Goal: Use online tool/utility: Utilize a website feature to perform a specific function

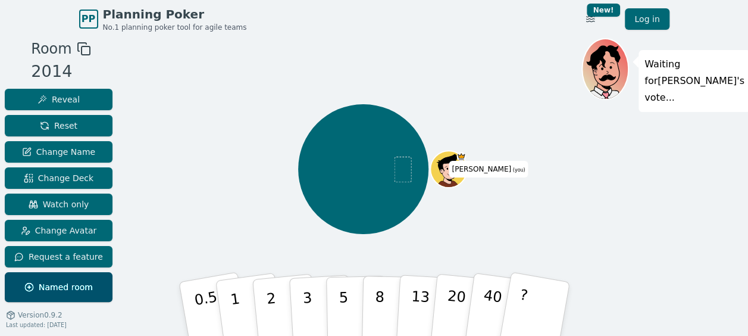
click at [647, 218] on div "Waiting for Viney 's vote..." at bounding box center [664, 201] width 167 height 327
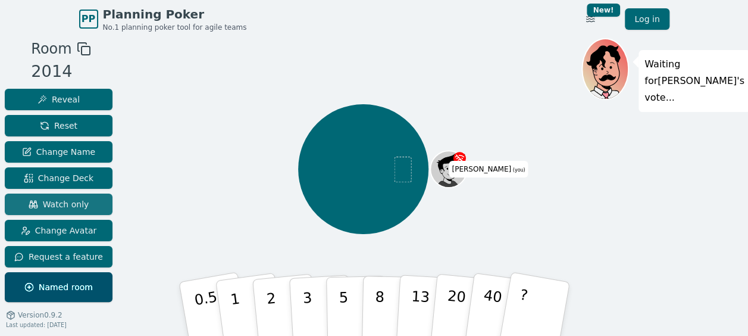
click at [80, 207] on span "Watch only" at bounding box center [59, 204] width 61 height 12
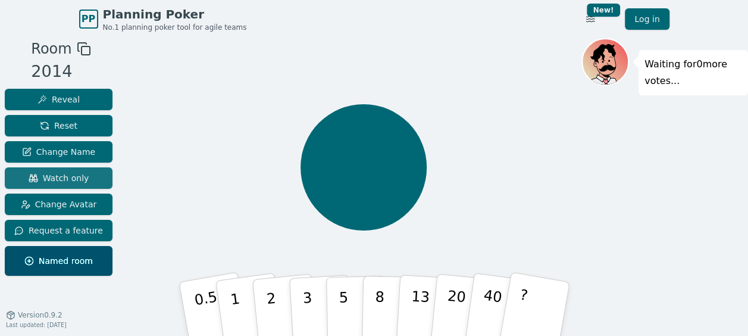
click at [81, 175] on span "Watch only" at bounding box center [59, 178] width 61 height 12
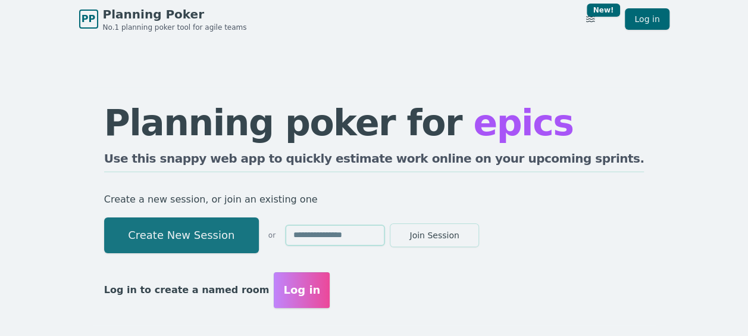
click at [218, 234] on button "Create New Session" at bounding box center [181, 235] width 155 height 36
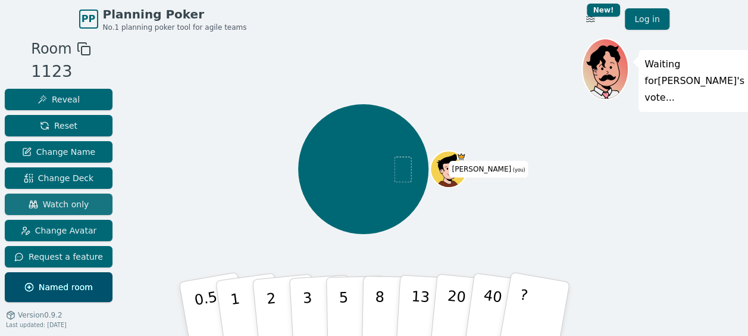
click at [84, 202] on button "Watch only" at bounding box center [59, 203] width 108 height 21
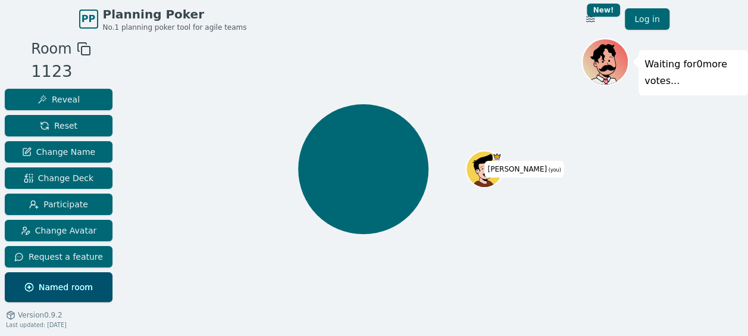
click at [176, 161] on div "Viney (you)" at bounding box center [363, 168] width 436 height 219
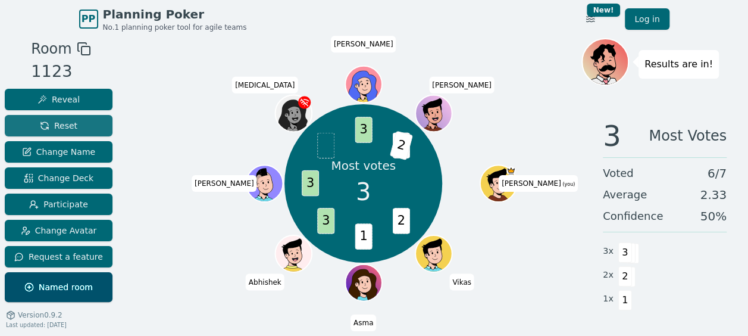
click at [76, 118] on button "Reset" at bounding box center [59, 125] width 108 height 21
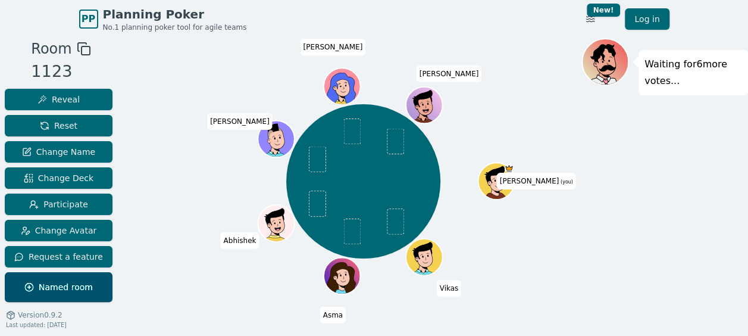
click at [696, 177] on div "Waiting for 6 more votes..." at bounding box center [664, 201] width 167 height 327
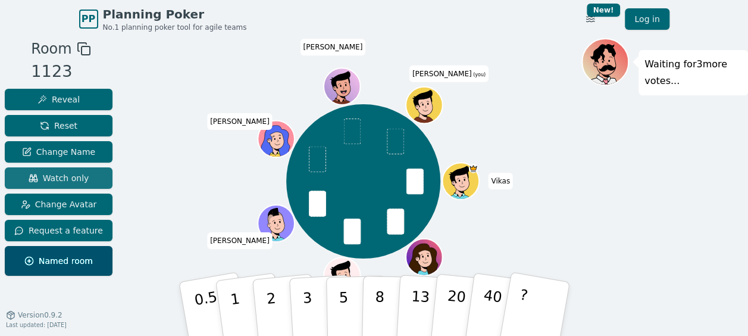
click at [87, 174] on button "Watch only" at bounding box center [59, 177] width 108 height 21
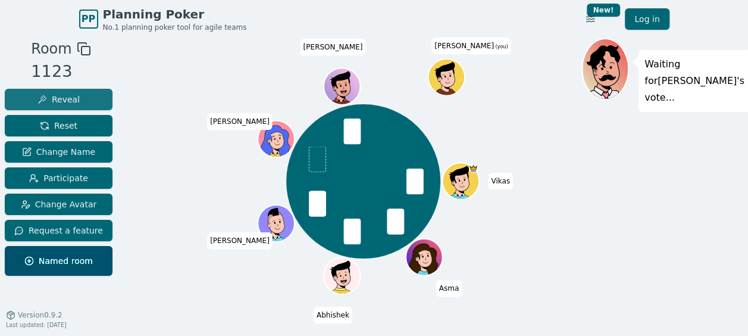
click at [81, 96] on button "Reveal" at bounding box center [59, 99] width 108 height 21
